Goal: Navigation & Orientation: Find specific page/section

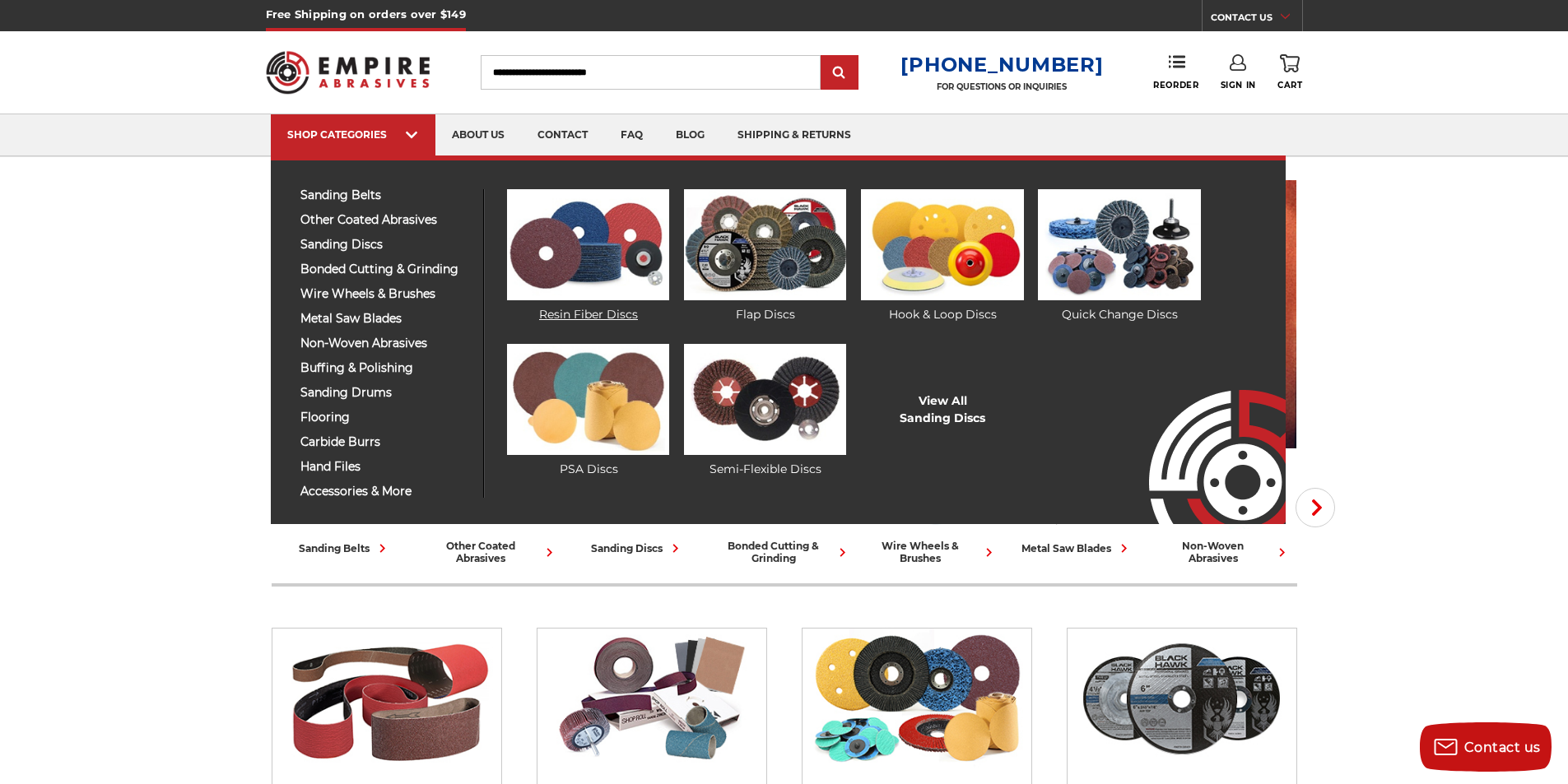
click at [608, 258] on img at bounding box center [588, 244] width 162 height 111
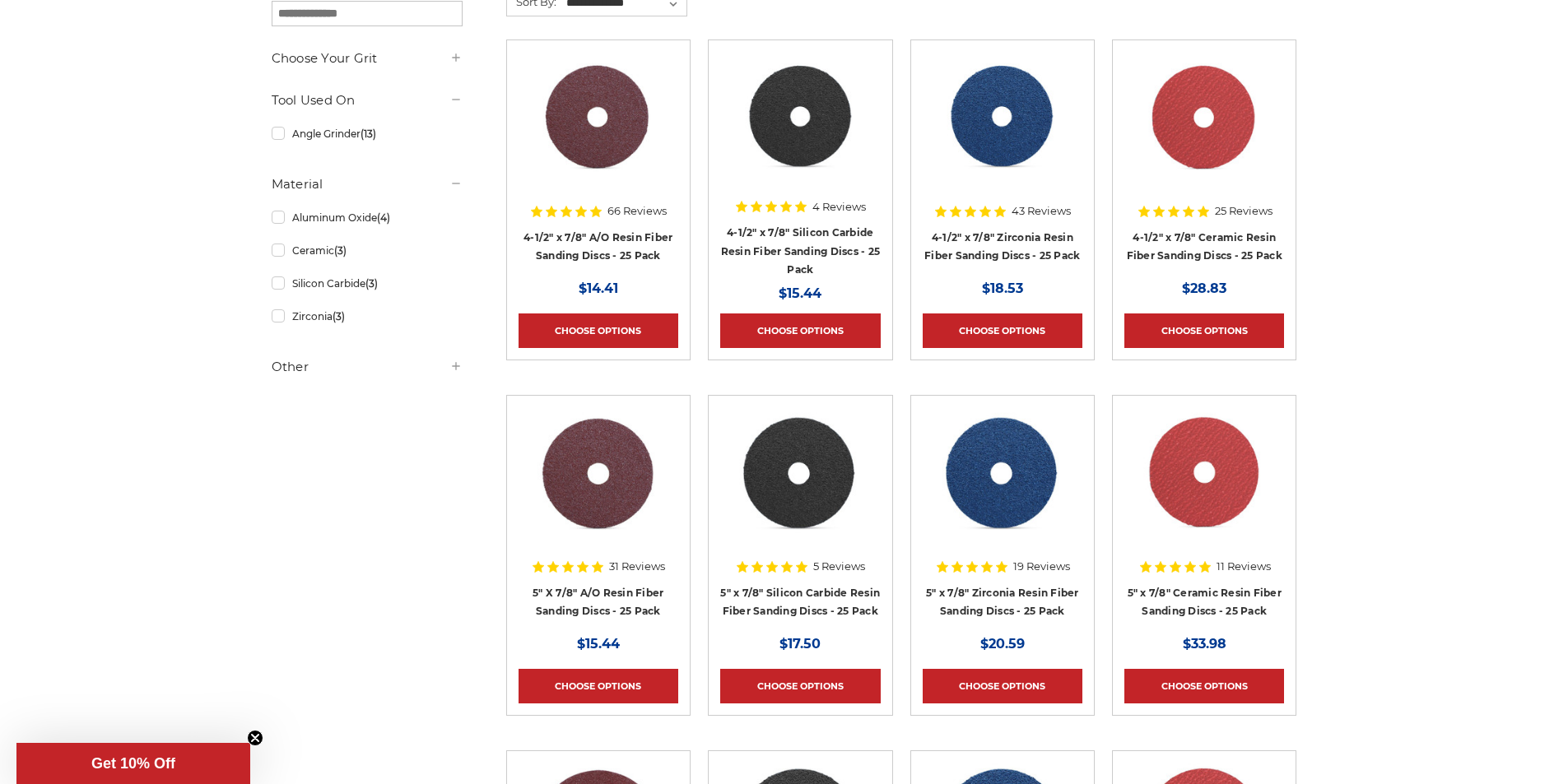
scroll to position [329, 0]
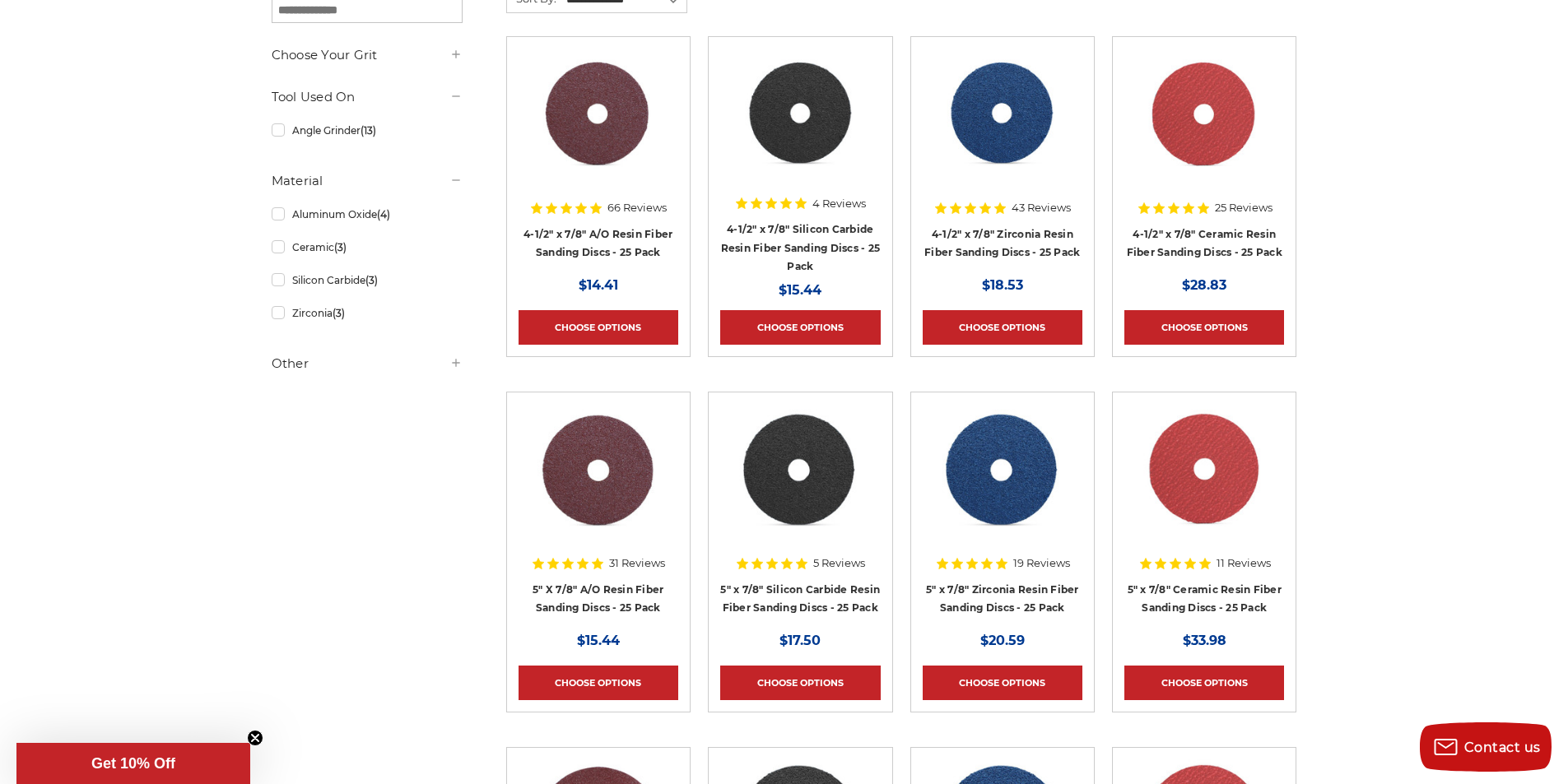
click at [332, 382] on div "Choose Your Grit #24 Grit (13) #36 Grit (13) #60 Grit (13)" at bounding box center [367, 214] width 191 height 337
click at [333, 363] on h5 "Other" at bounding box center [367, 363] width 191 height 20
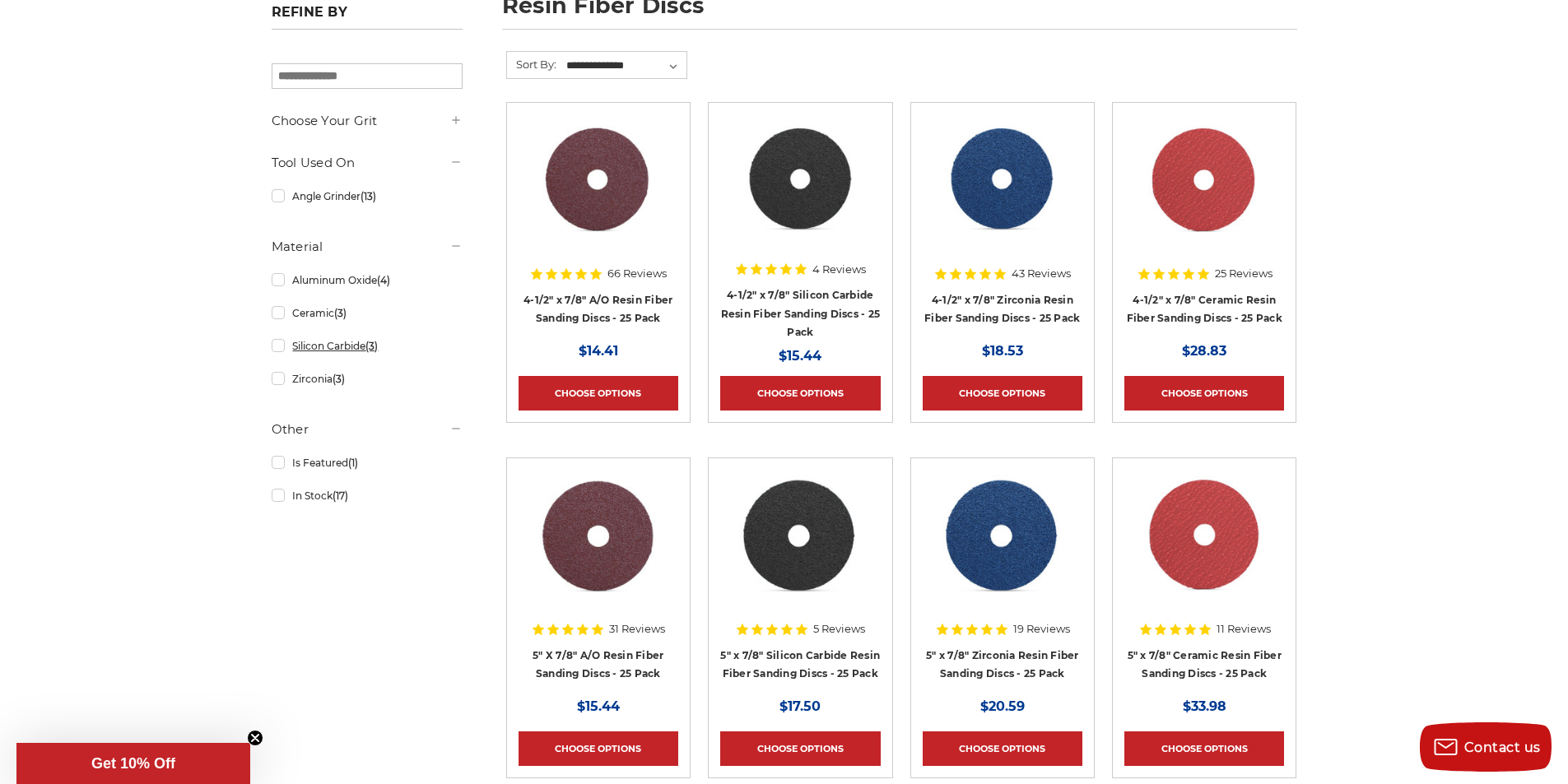
scroll to position [0, 0]
